Goal: Information Seeking & Learning: Learn about a topic

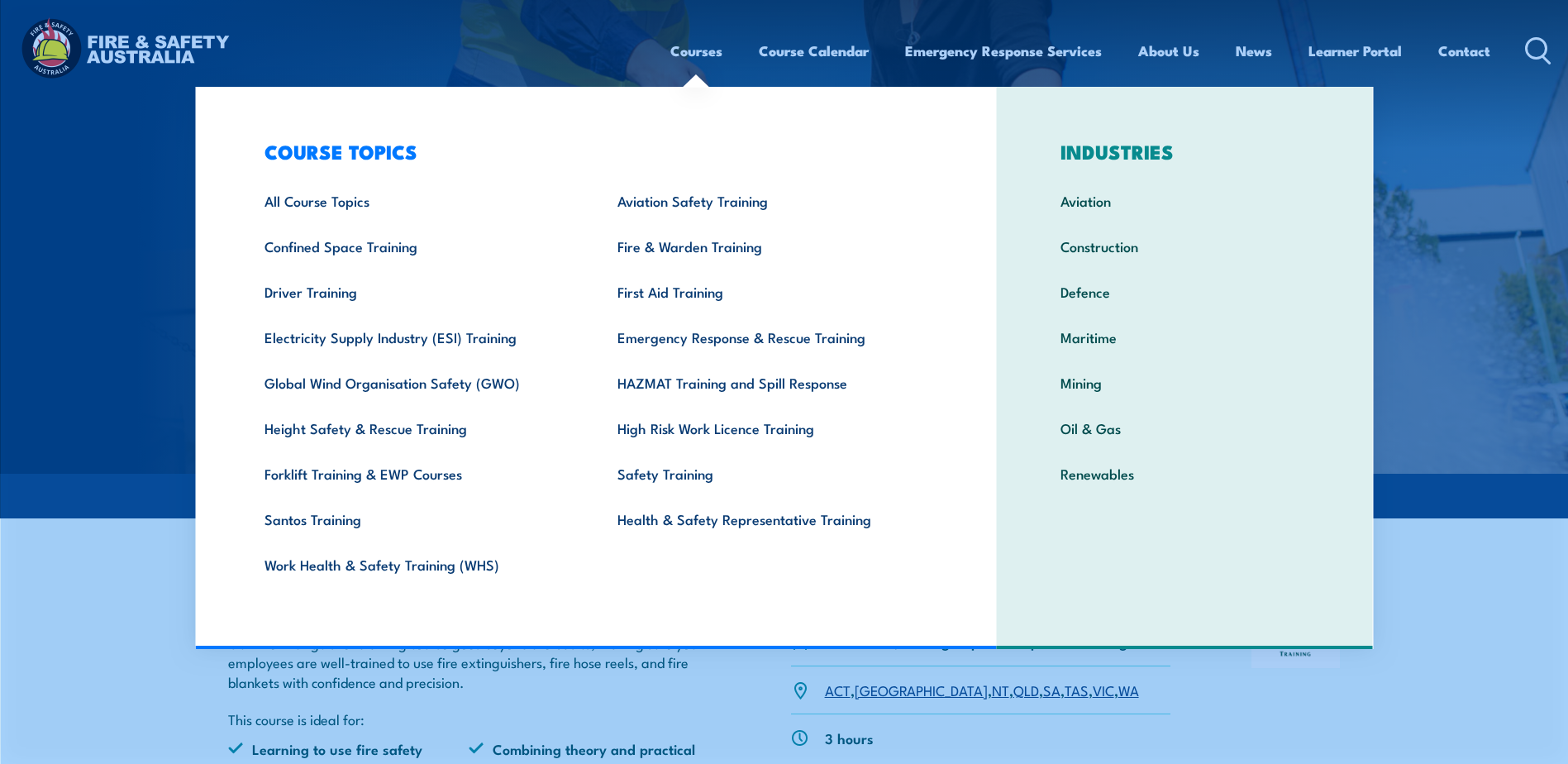
click at [707, 378] on link "HAZMAT Training and Spill Response" at bounding box center [768, 382] width 353 height 45
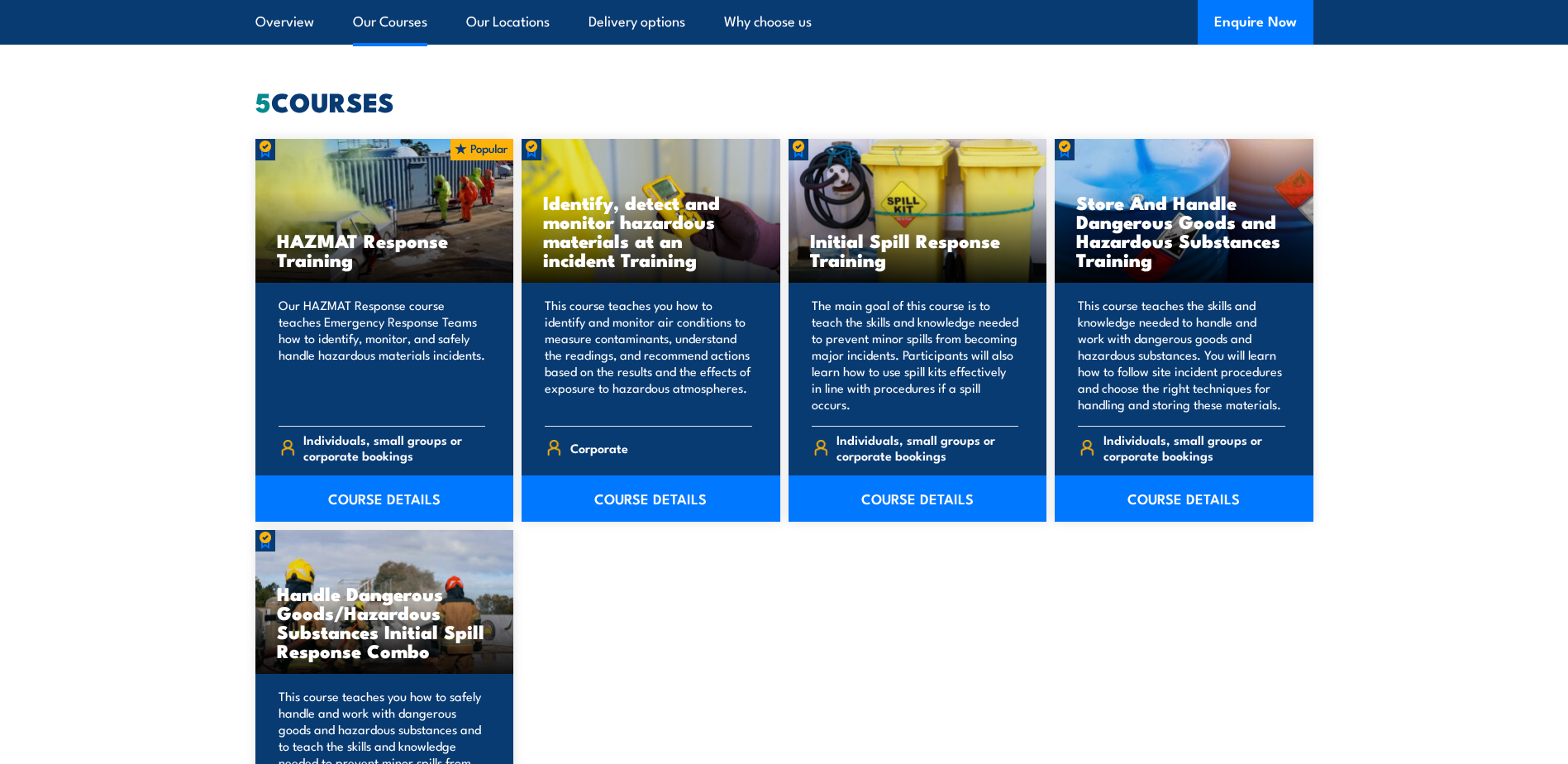
scroll to position [1157, 0]
